Goal: Information Seeking & Learning: Learn about a topic

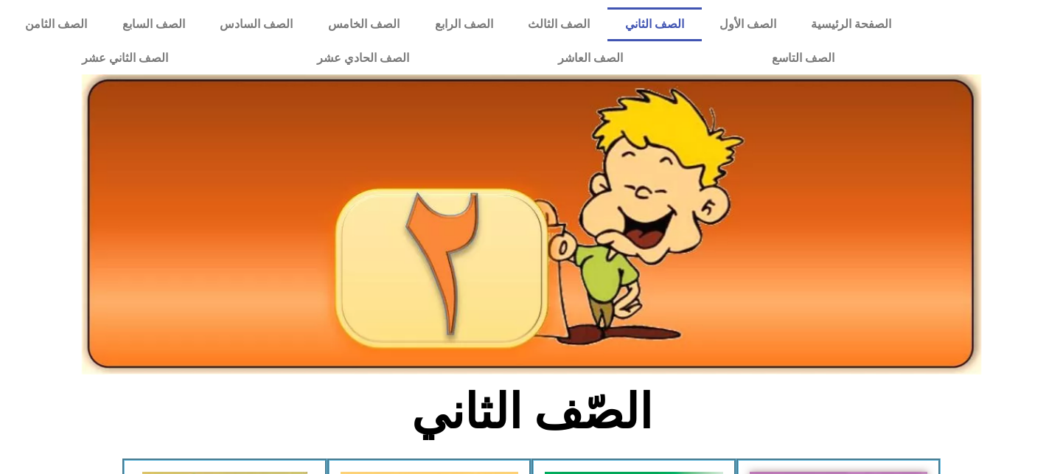
scroll to position [413, 0]
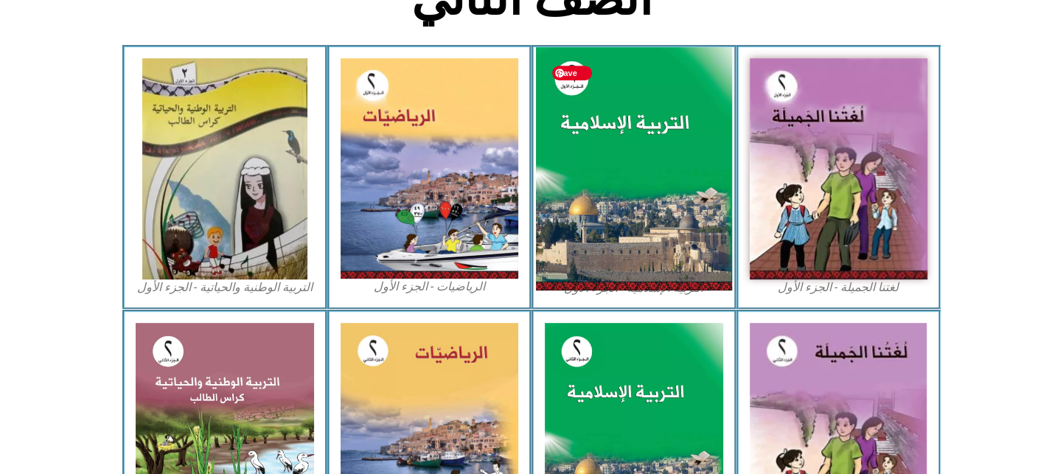
click at [629, 197] on img at bounding box center [634, 169] width 196 height 244
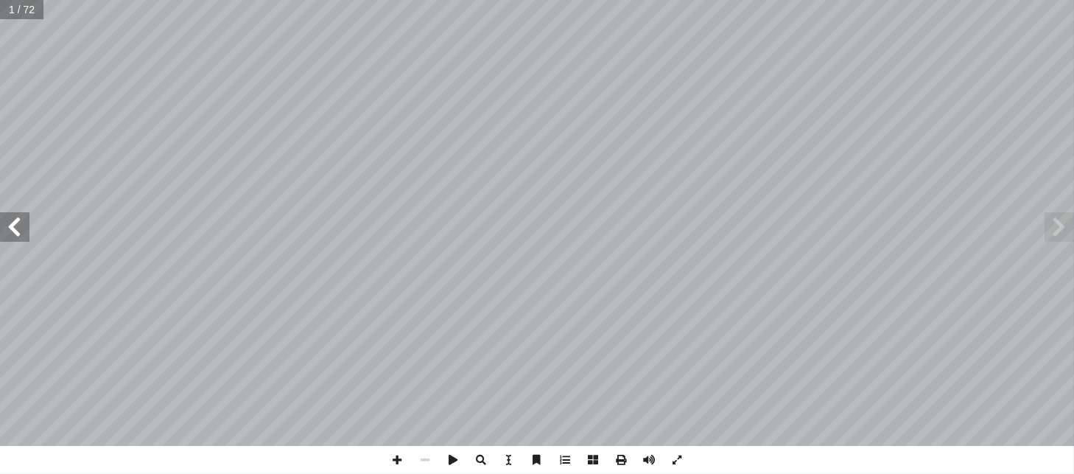
click at [7, 233] on span at bounding box center [14, 226] width 29 height 29
